Goal: Task Accomplishment & Management: Use online tool/utility

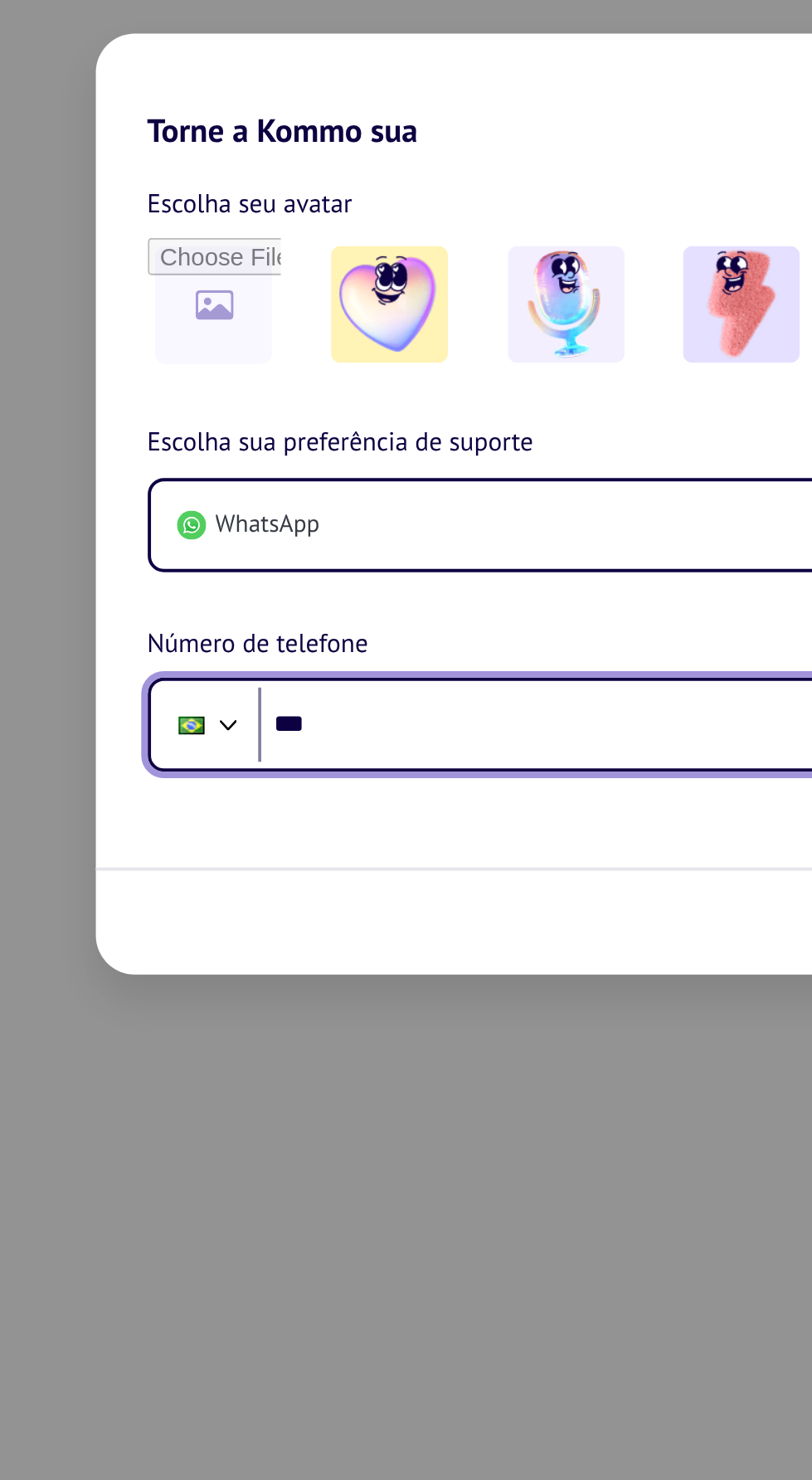
click at [389, 852] on input "***" at bounding box center [434, 852] width 370 height 38
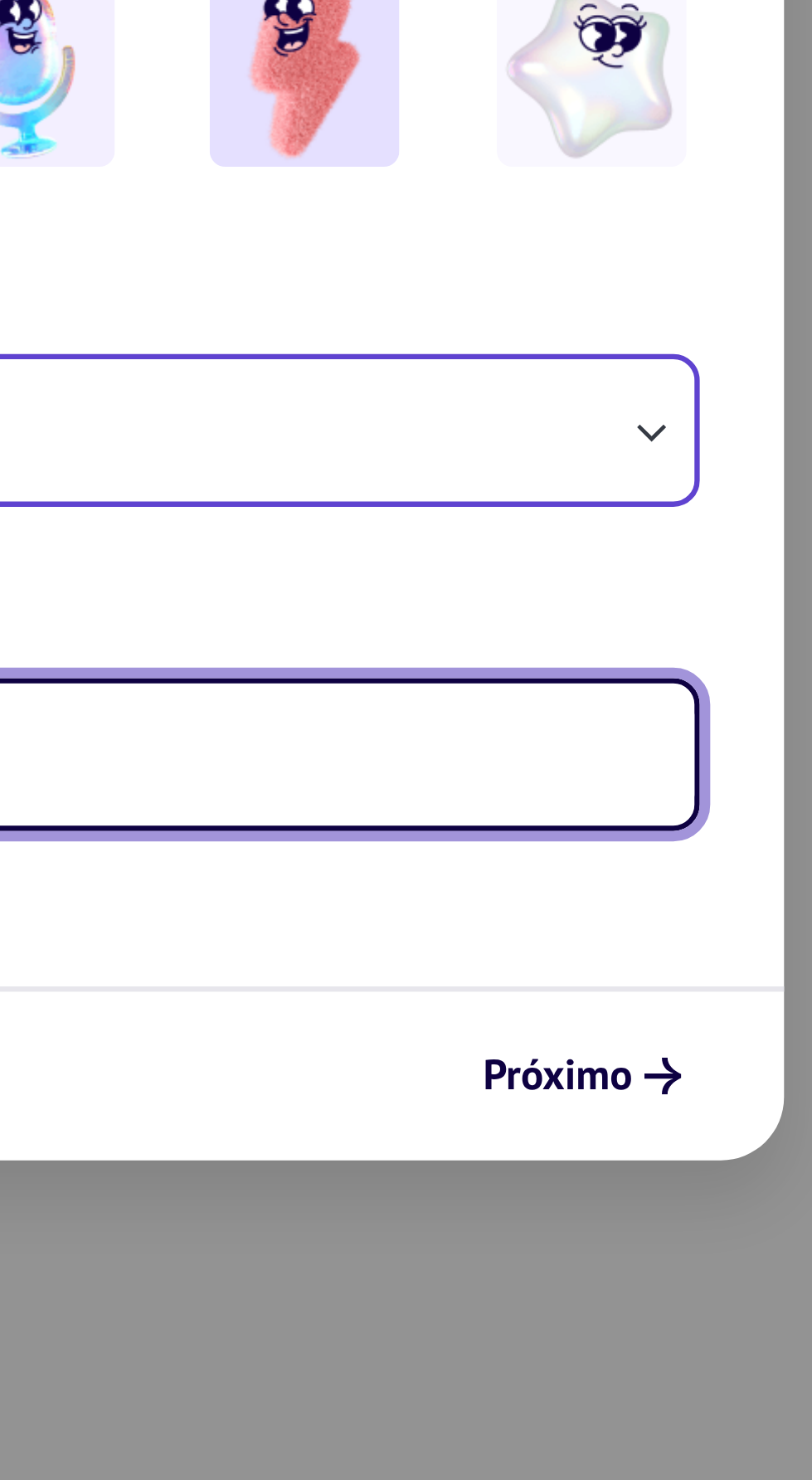
type input "**********"
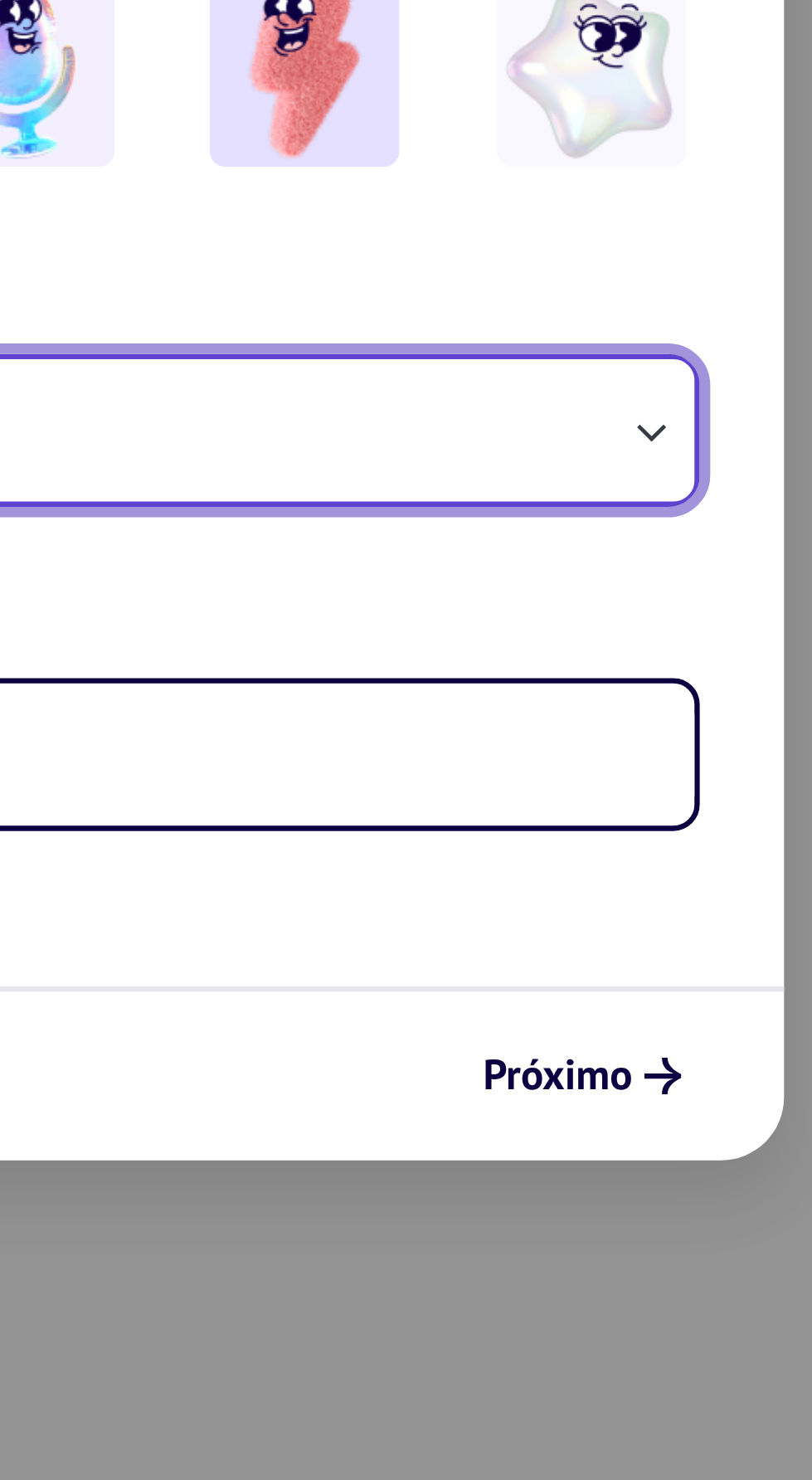
click at [610, 751] on icon "button" at bounding box center [605, 751] width 17 height 17
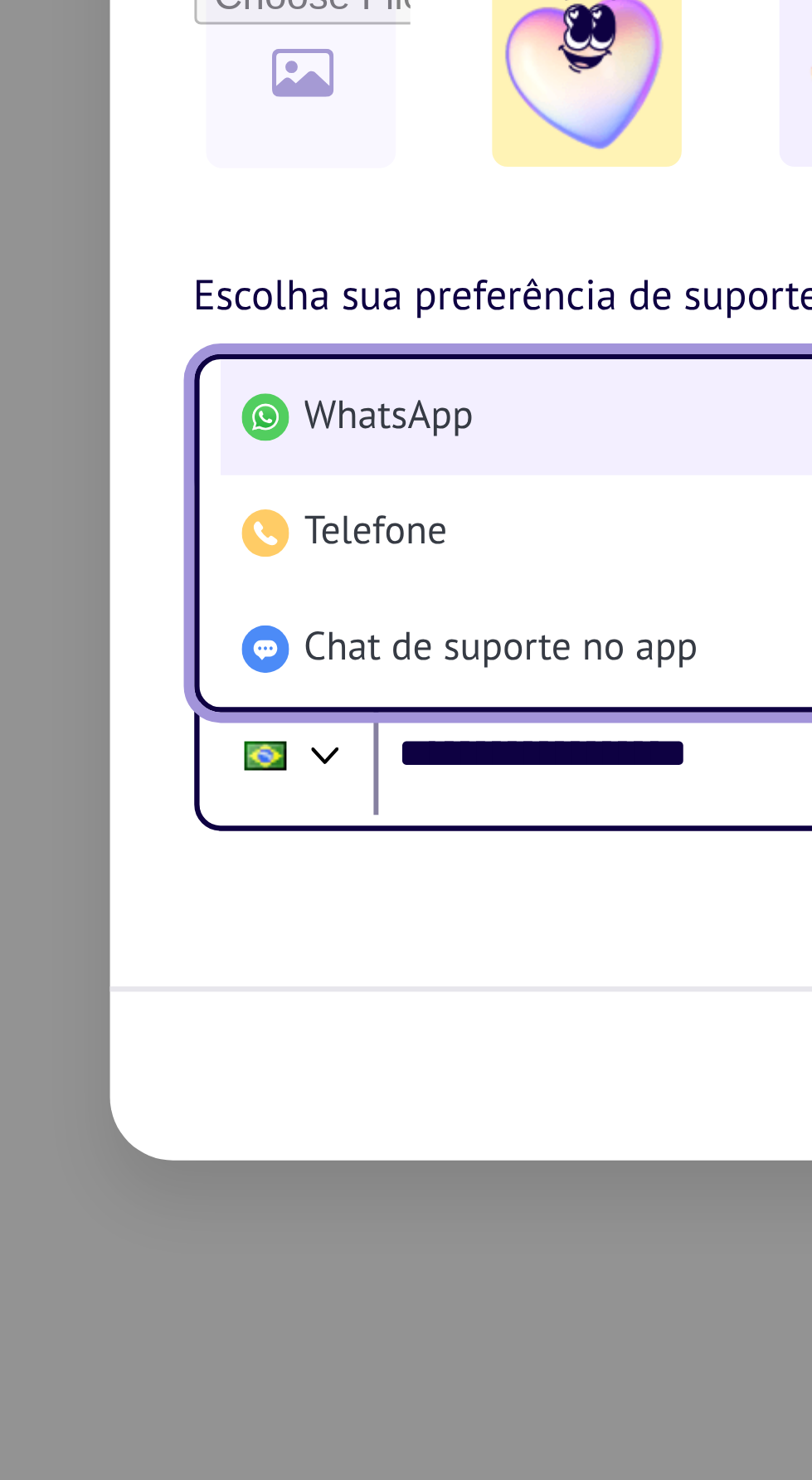
click at [246, 751] on span "WhatsApp" at bounding box center [253, 746] width 53 height 17
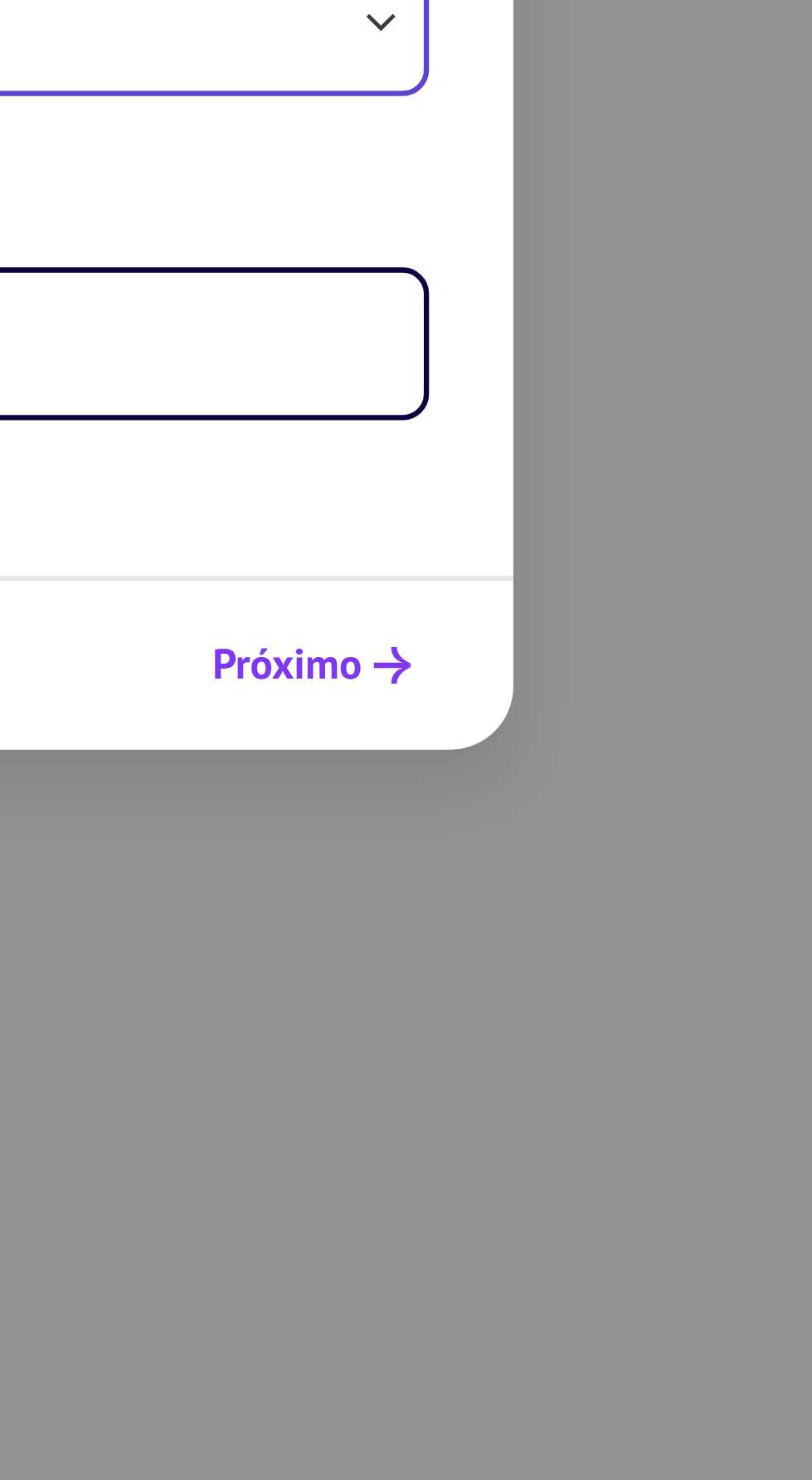
click at [605, 959] on icon "submit" at bounding box center [609, 954] width 12 height 12
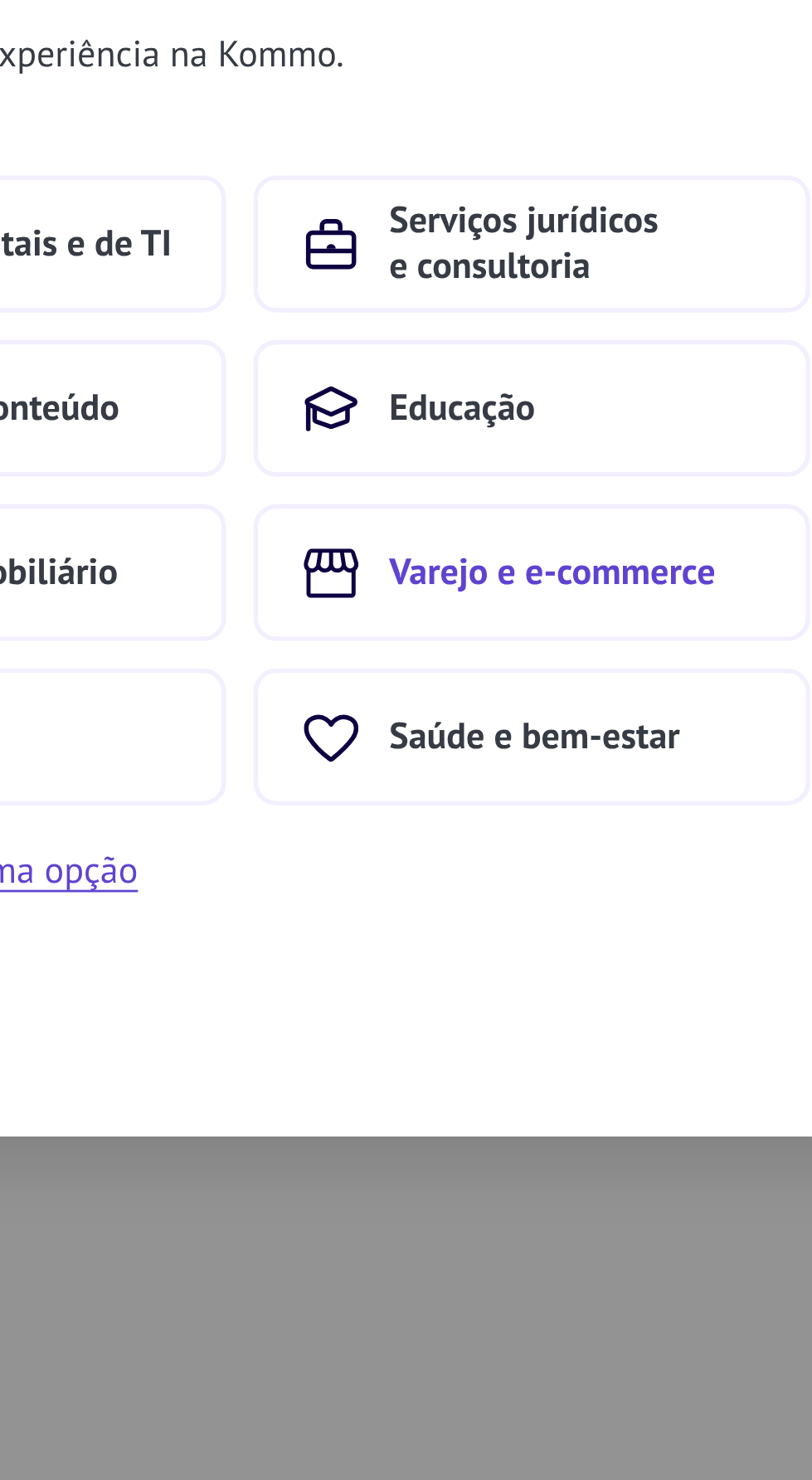
click at [535, 769] on span "Varejo e e-commerce" at bounding box center [520, 776] width 119 height 17
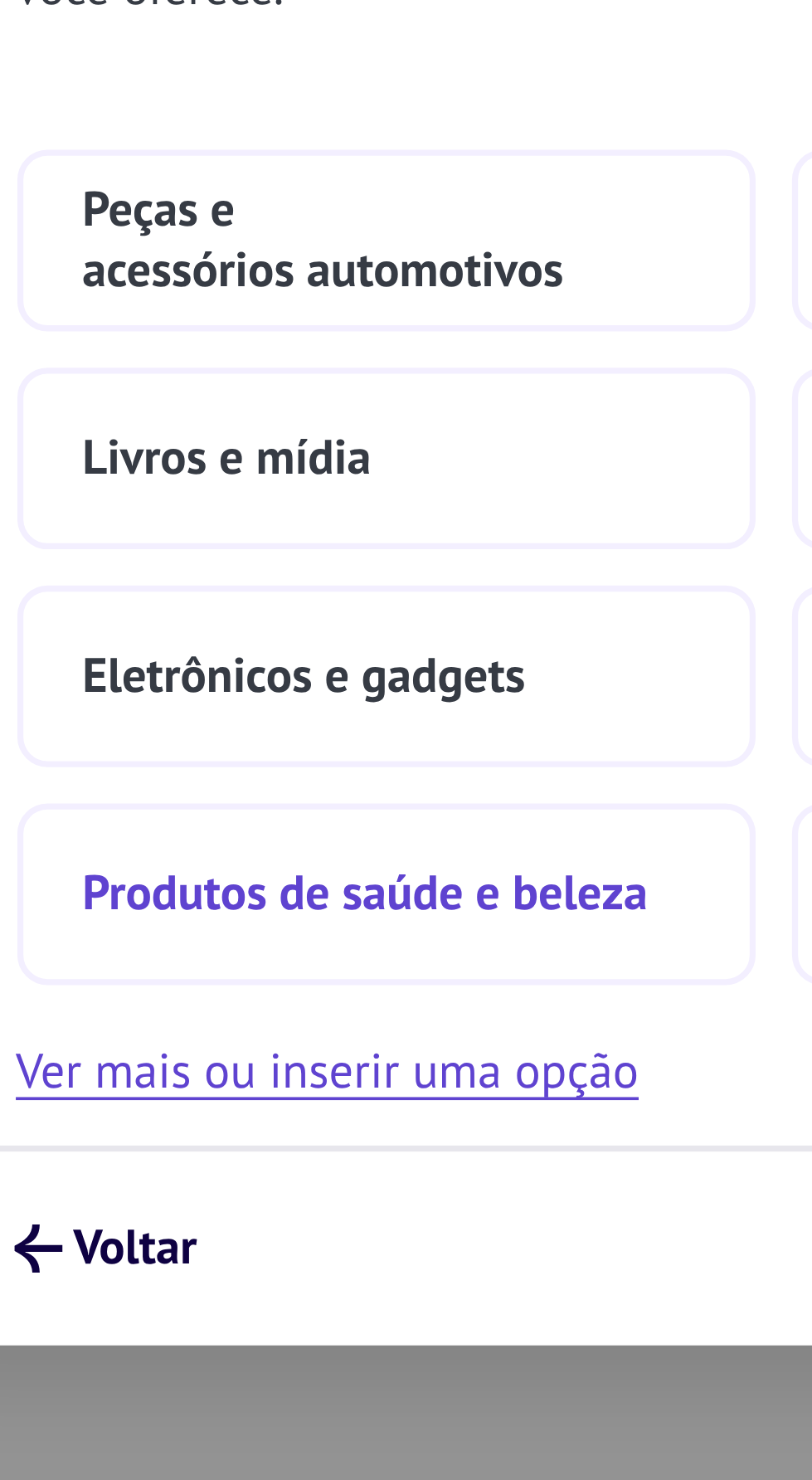
click at [383, 856] on button "Produtos de saúde e beleza" at bounding box center [300, 856] width 202 height 50
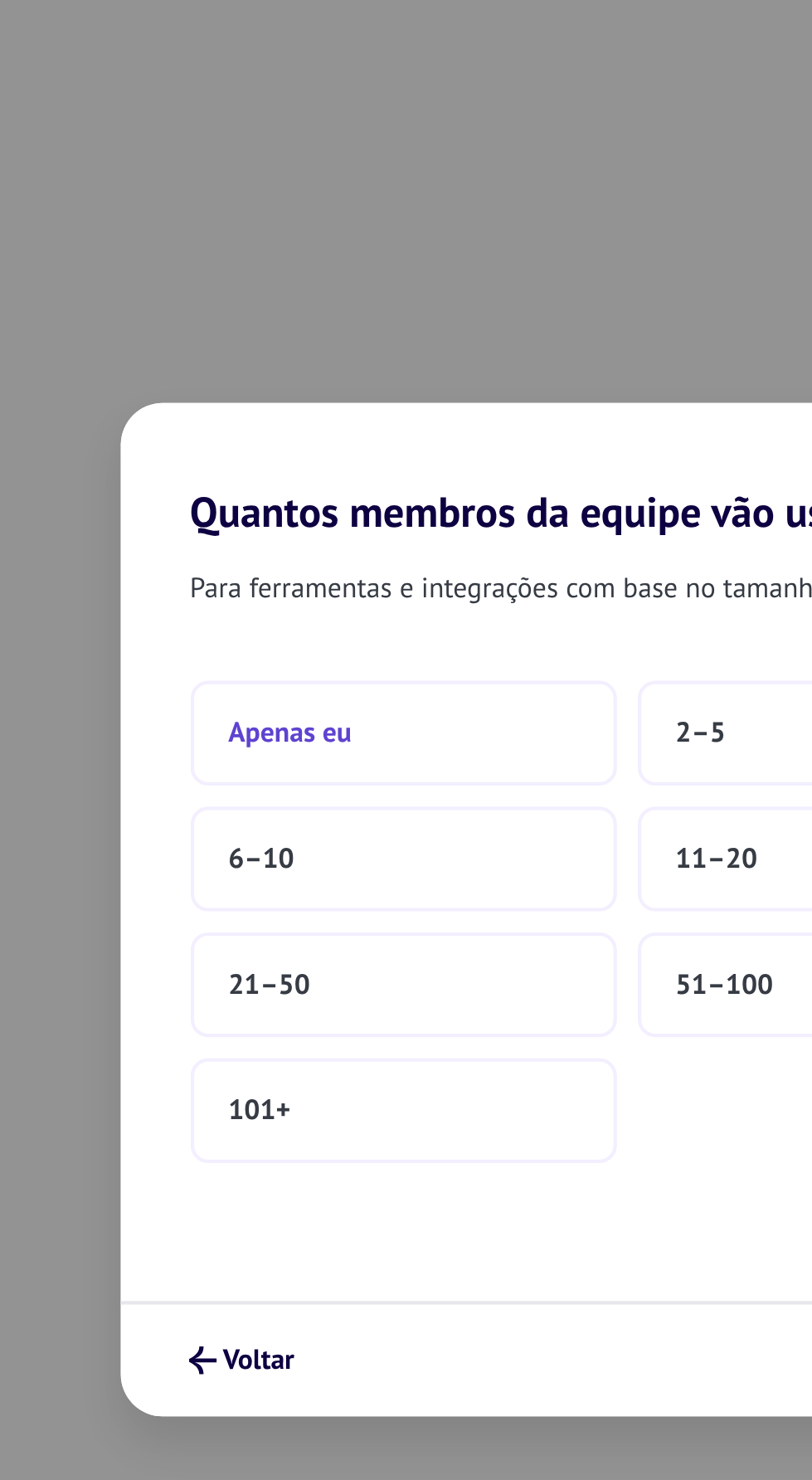
click at [270, 663] on span "Apenas eu" at bounding box center [247, 657] width 59 height 17
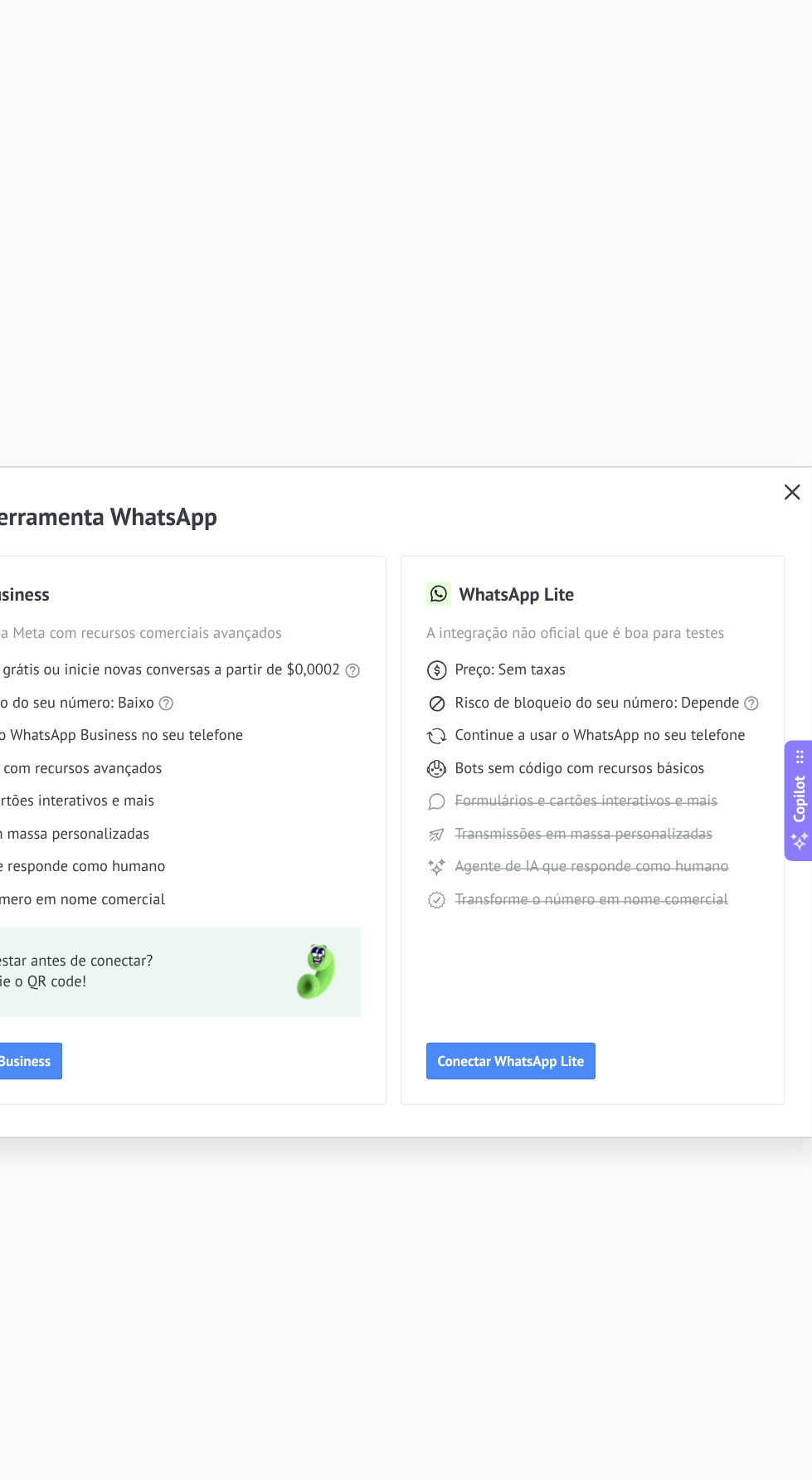
click at [795, 492] on use "button" at bounding box center [796, 490] width 13 height 13
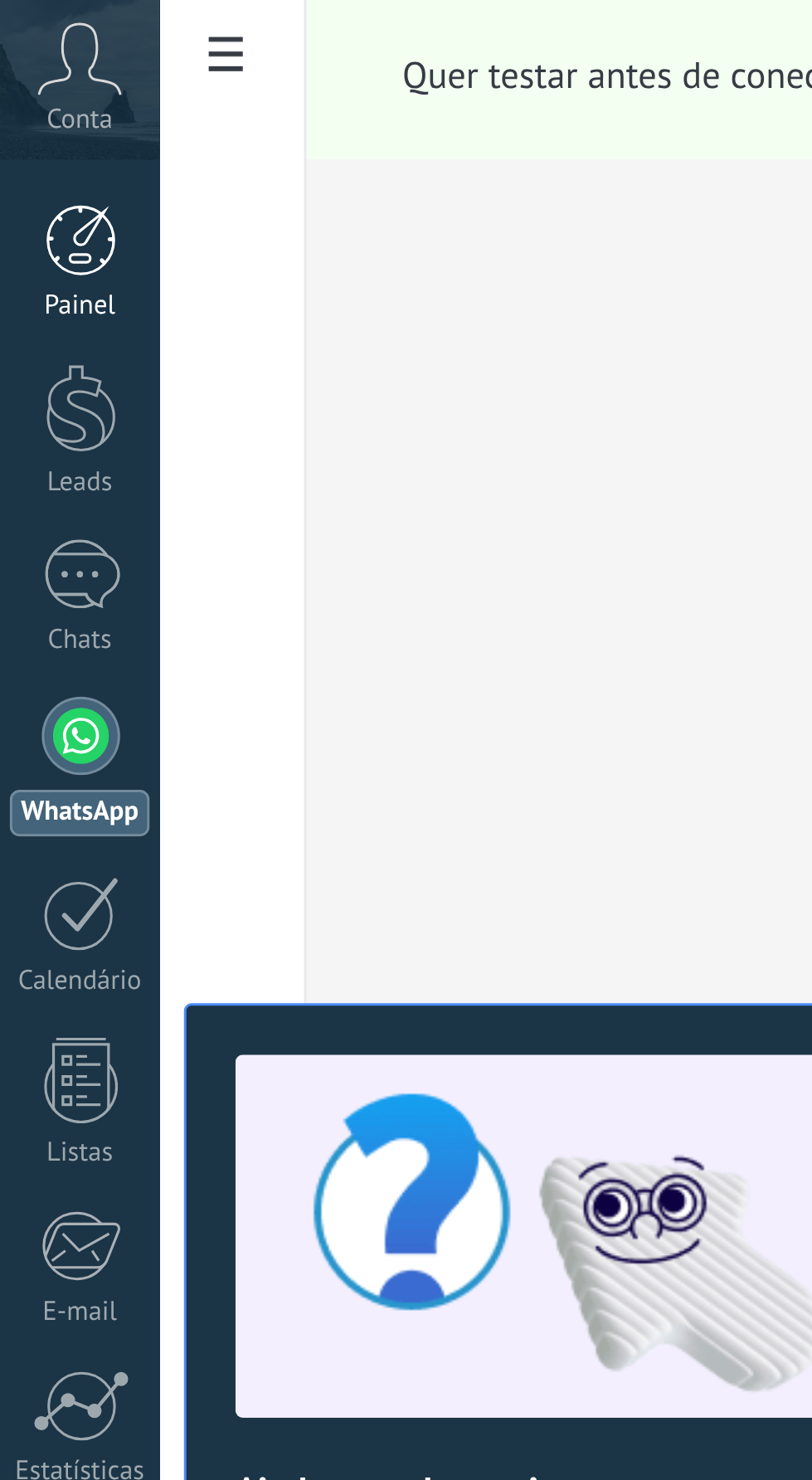
click at [20, 79] on div at bounding box center [27, 80] width 25 height 25
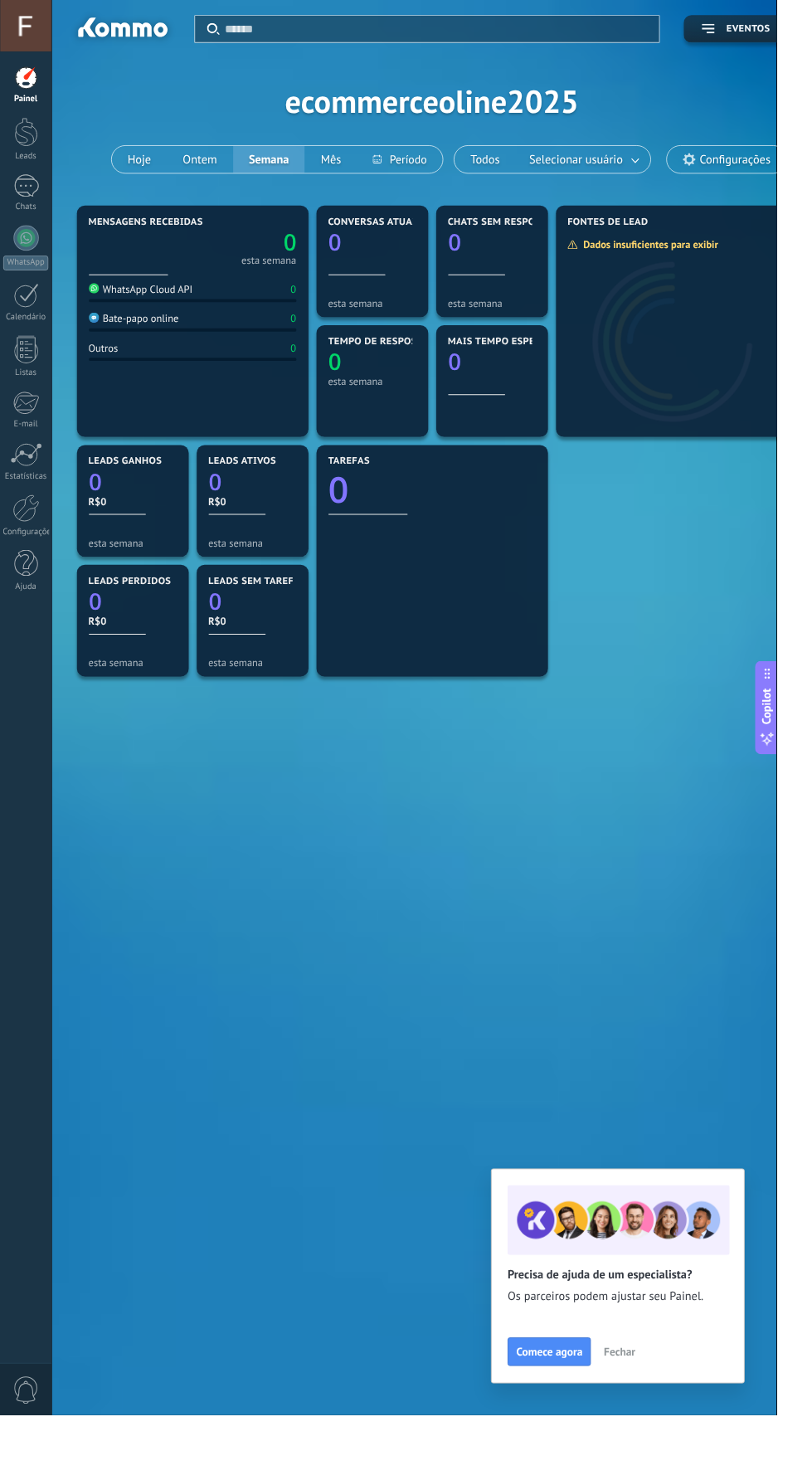
click at [696, 806] on div "Mensagens recebidas 0 esta semana WhatsApp Cloud API 0 Bate-papo online 0 Outro…" at bounding box center [451, 524] width 751 height 626
